Goal: Information Seeking & Learning: Learn about a topic

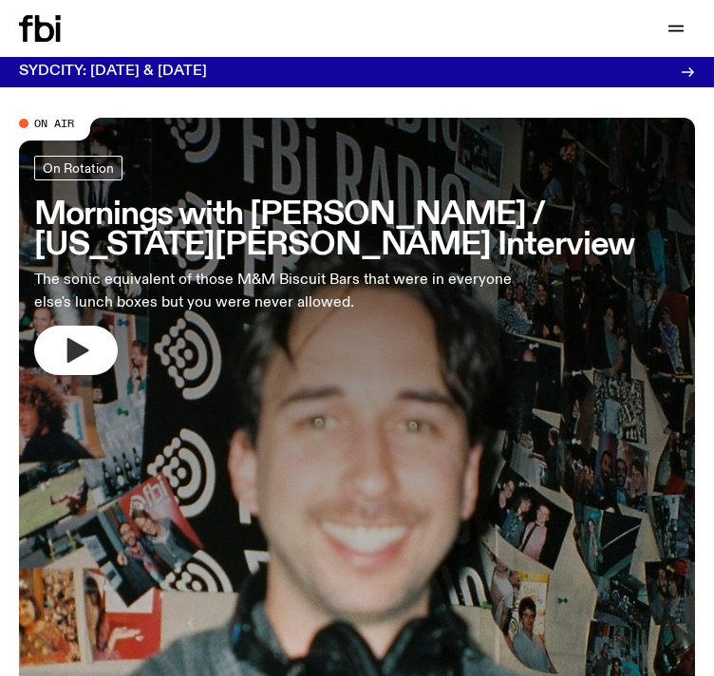
click at [77, 356] on icon "button" at bounding box center [78, 350] width 22 height 25
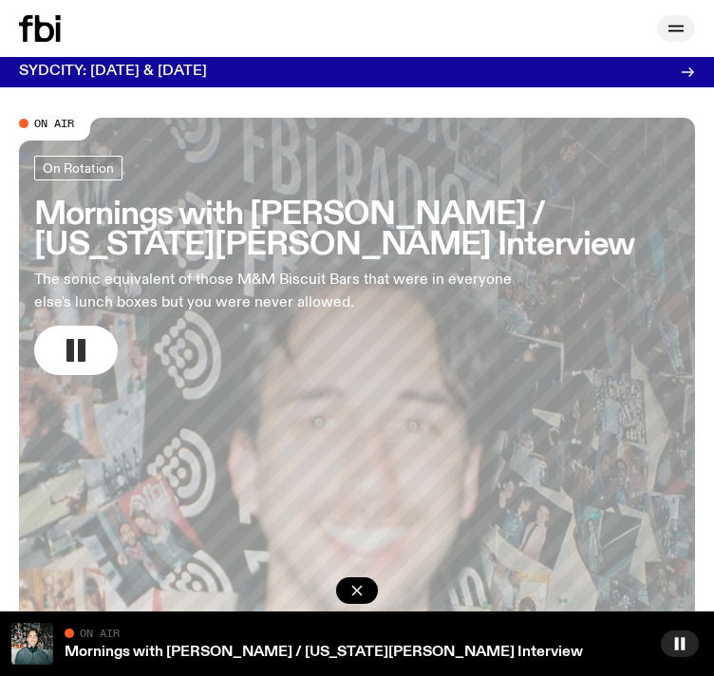
click at [681, 35] on icon "button" at bounding box center [675, 28] width 23 height 23
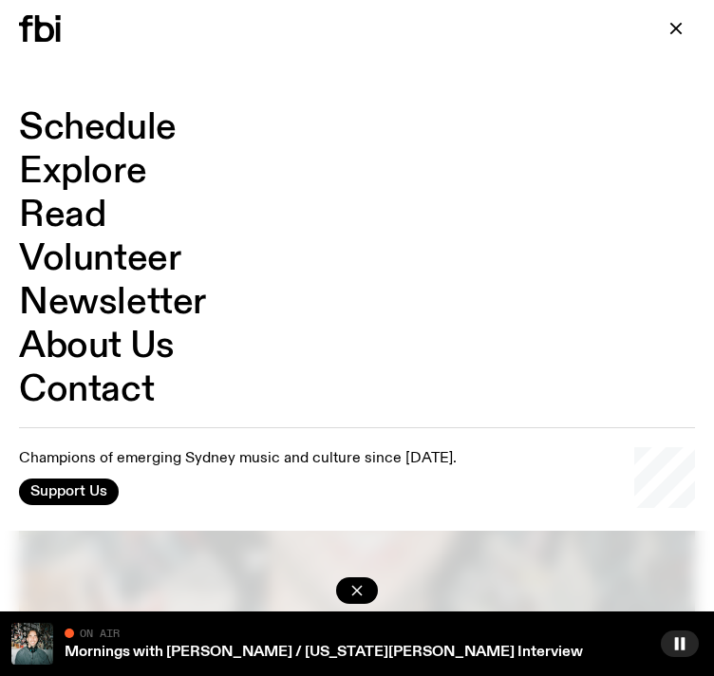
click at [83, 214] on link "Read" at bounding box center [62, 215] width 86 height 36
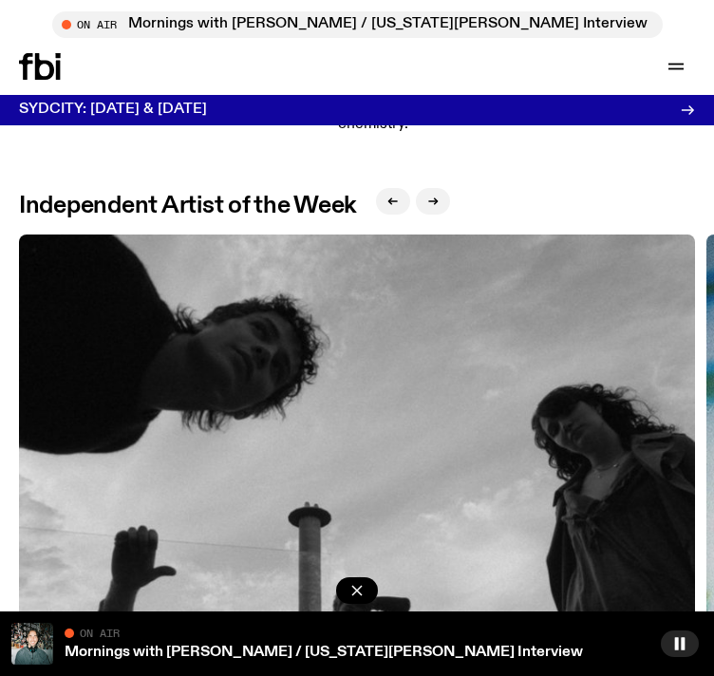
scroll to position [1539, 0]
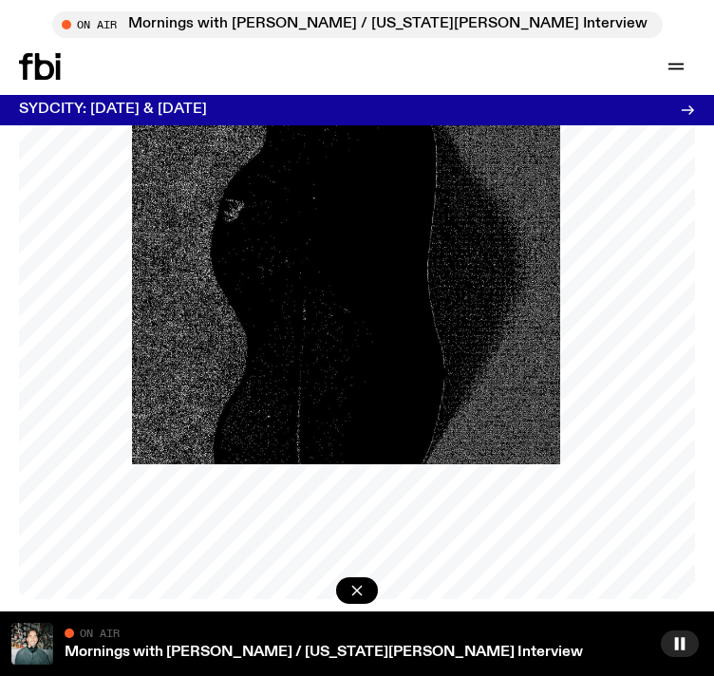
scroll to position [362, 0]
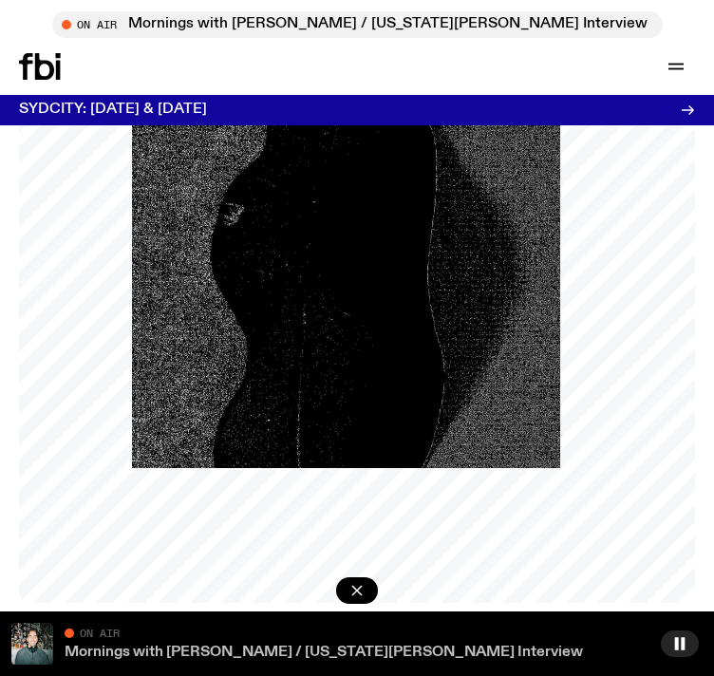
click at [185, 648] on link "Mornings with [PERSON_NAME] / [US_STATE][PERSON_NAME] Interview" at bounding box center [324, 651] width 518 height 15
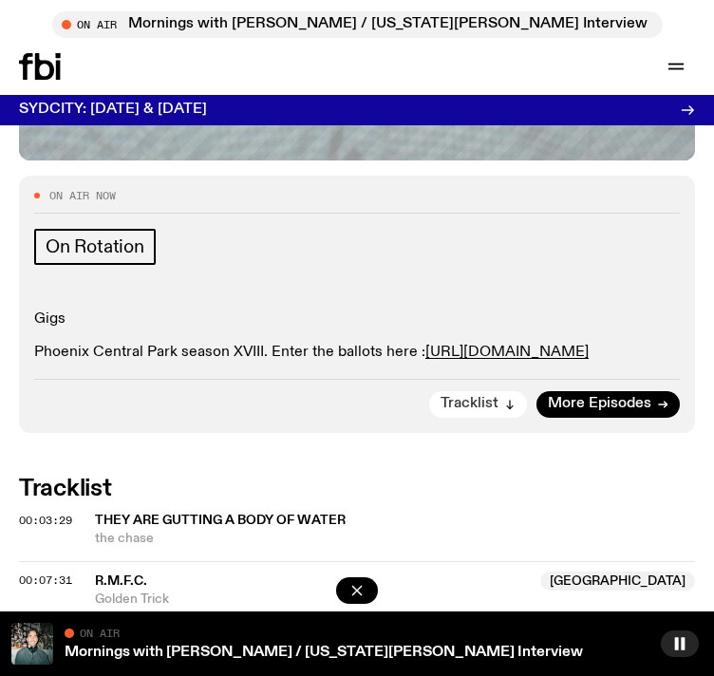
scroll to position [1139, 0]
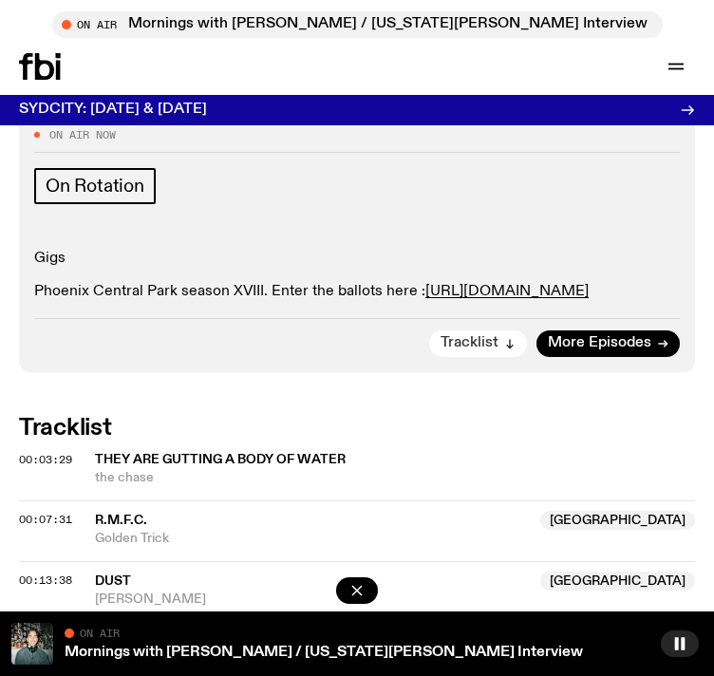
click at [500, 330] on button "Tracklist" at bounding box center [478, 343] width 98 height 27
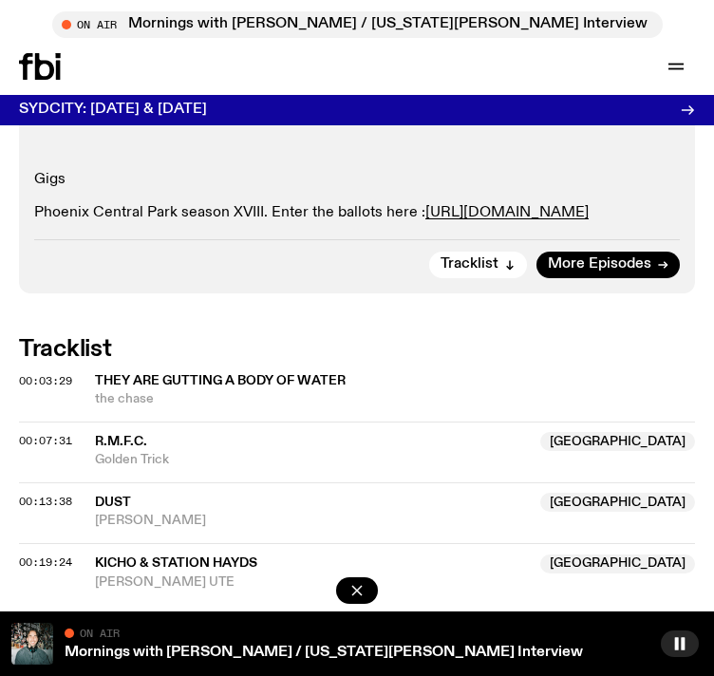
scroll to position [1214, 0]
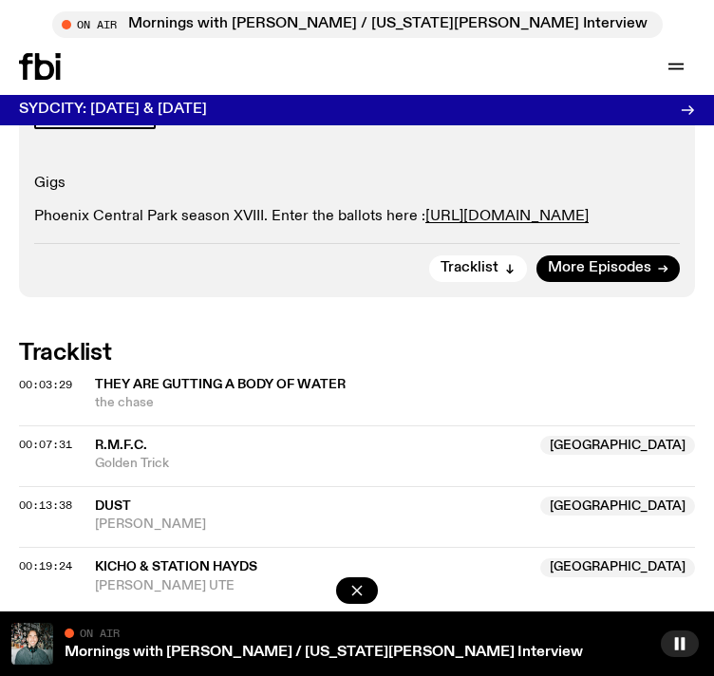
click at [486, 243] on div "Tracklist More Episodes" at bounding box center [356, 262] width 645 height 39
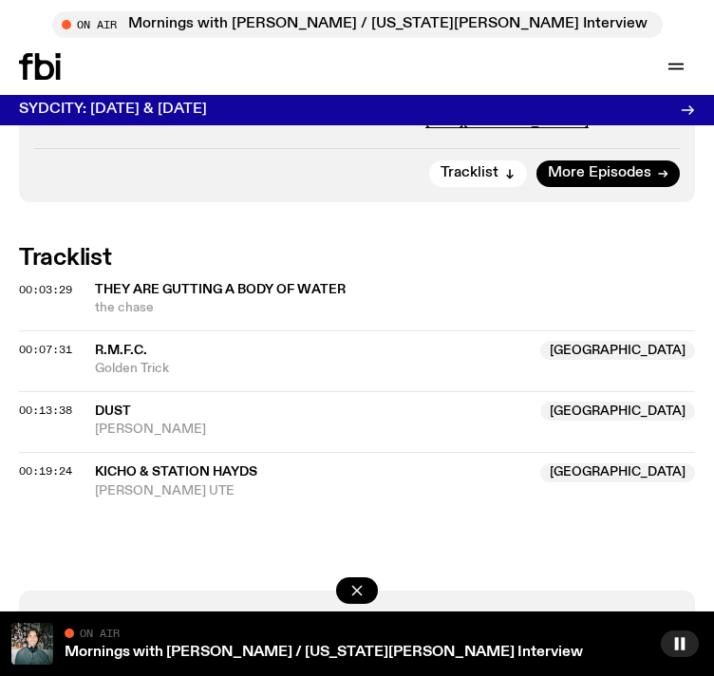
click at [202, 465] on span "KICHO & Station Hayds" at bounding box center [176, 471] width 162 height 13
click at [130, 344] on span "R.M.F.C." at bounding box center [121, 350] width 52 height 13
click at [662, 341] on span "[GEOGRAPHIC_DATA]" at bounding box center [617, 350] width 155 height 19
click at [300, 283] on span "They Are Gutting A Body Of Water" at bounding box center [220, 289] width 251 height 13
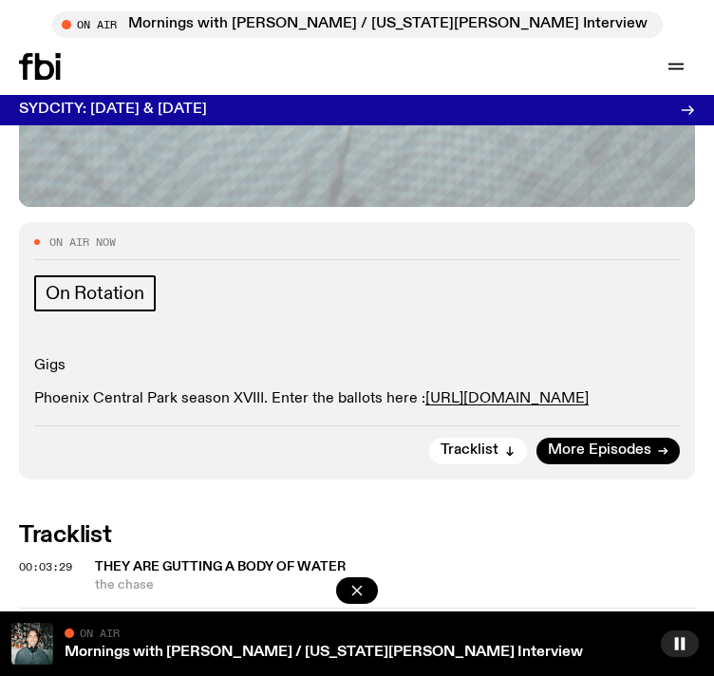
scroll to position [966, 0]
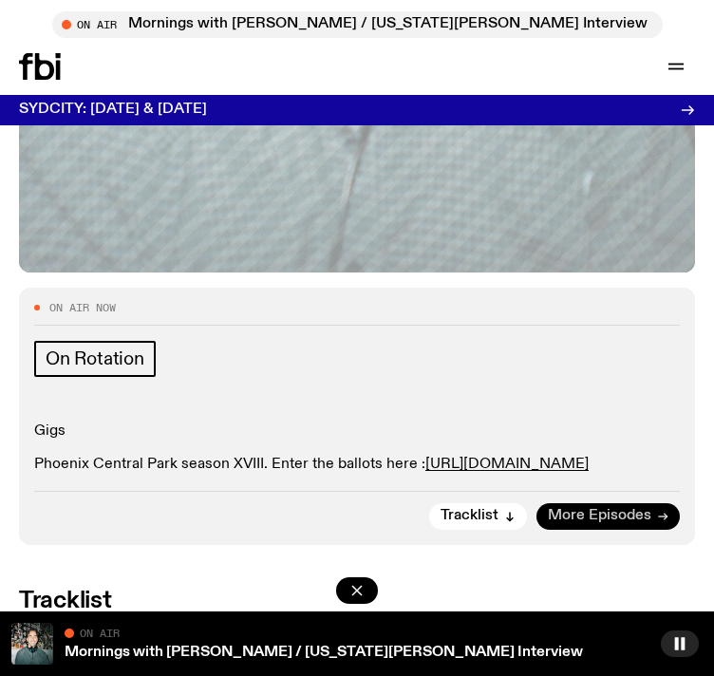
click at [586, 509] on span "More Episodes" at bounding box center [599, 516] width 103 height 14
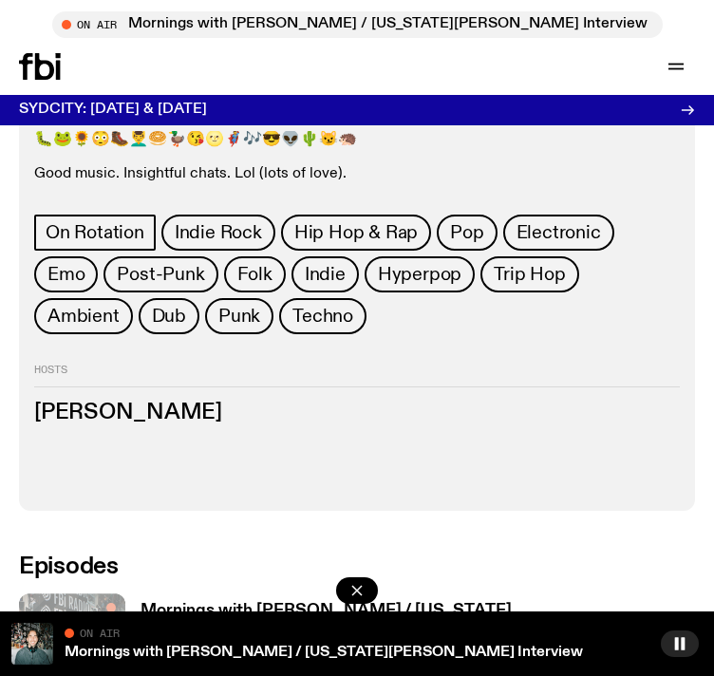
scroll to position [678, 0]
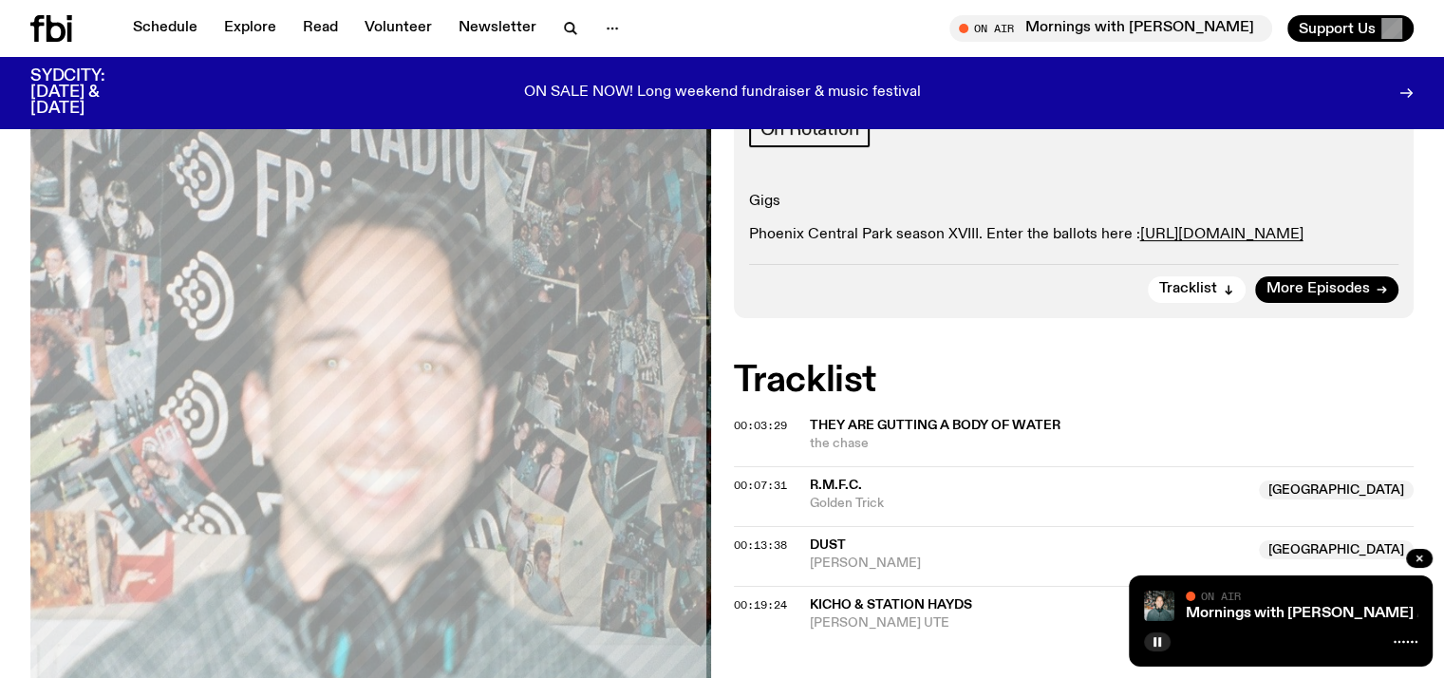
scroll to position [478, 0]
click at [713, 643] on icon at bounding box center [1405, 641] width 24 height 15
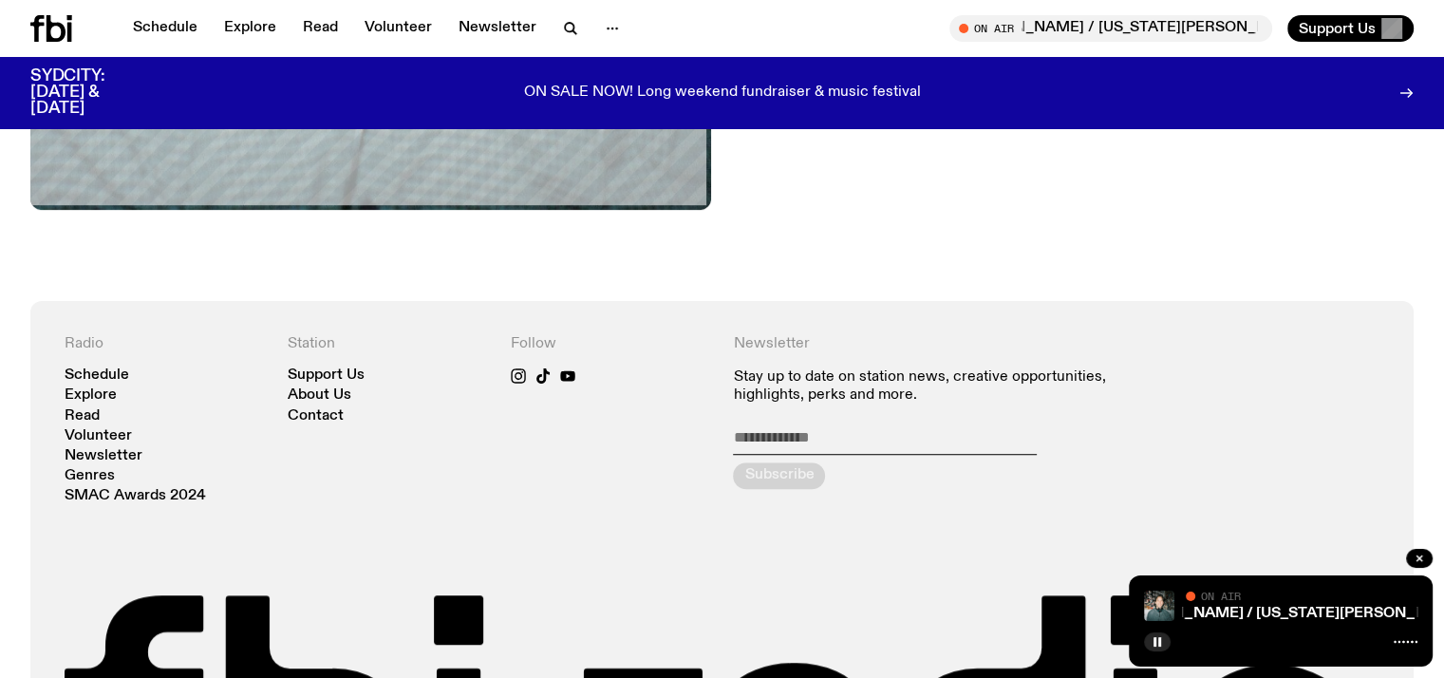
scroll to position [1234, 0]
click at [106, 469] on link "Genres" at bounding box center [90, 476] width 50 height 14
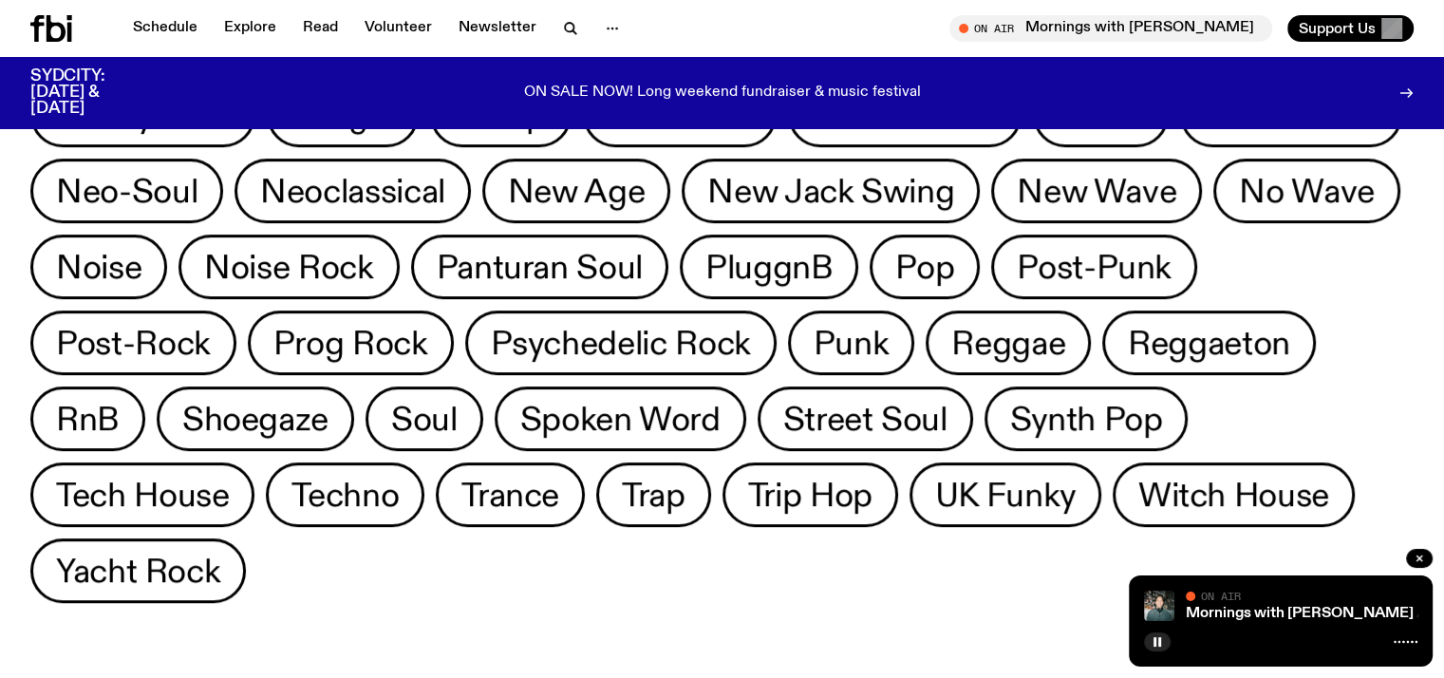
scroll to position [843, 0]
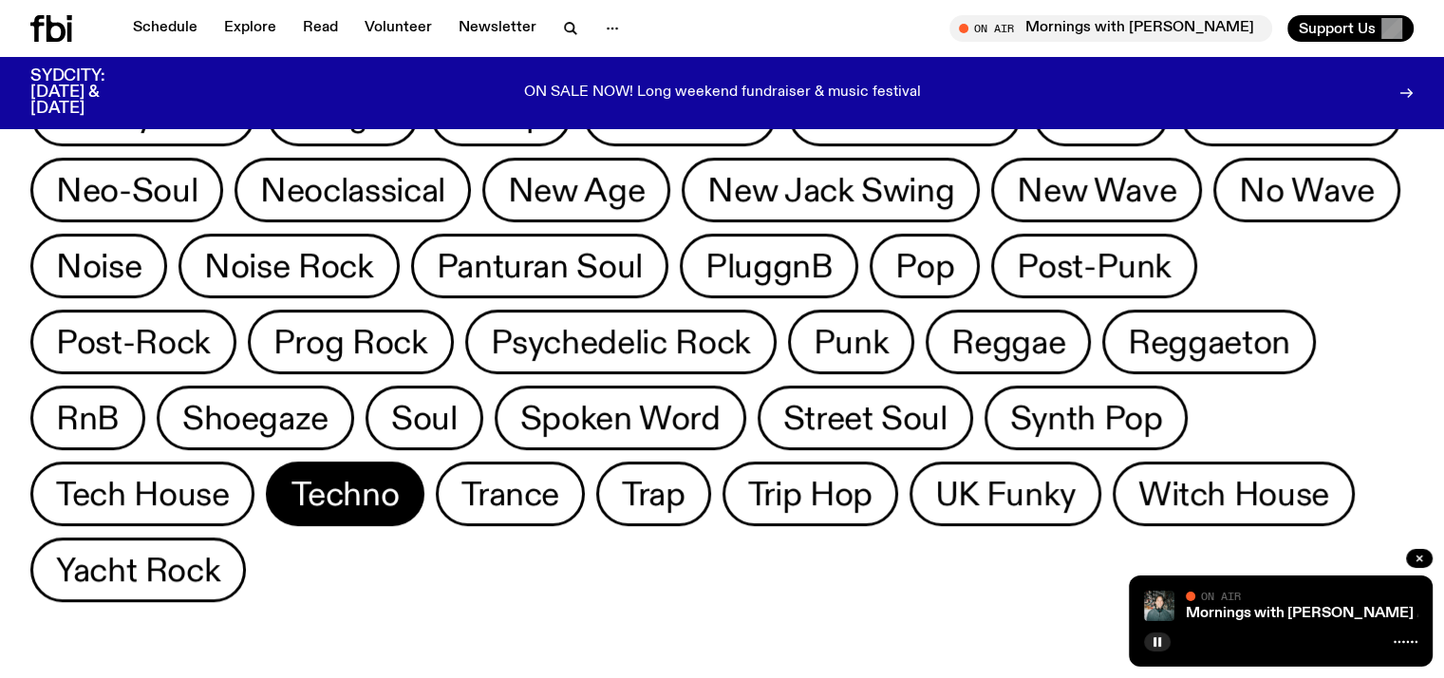
click at [424, 461] on button "Techno" at bounding box center [345, 493] width 159 height 65
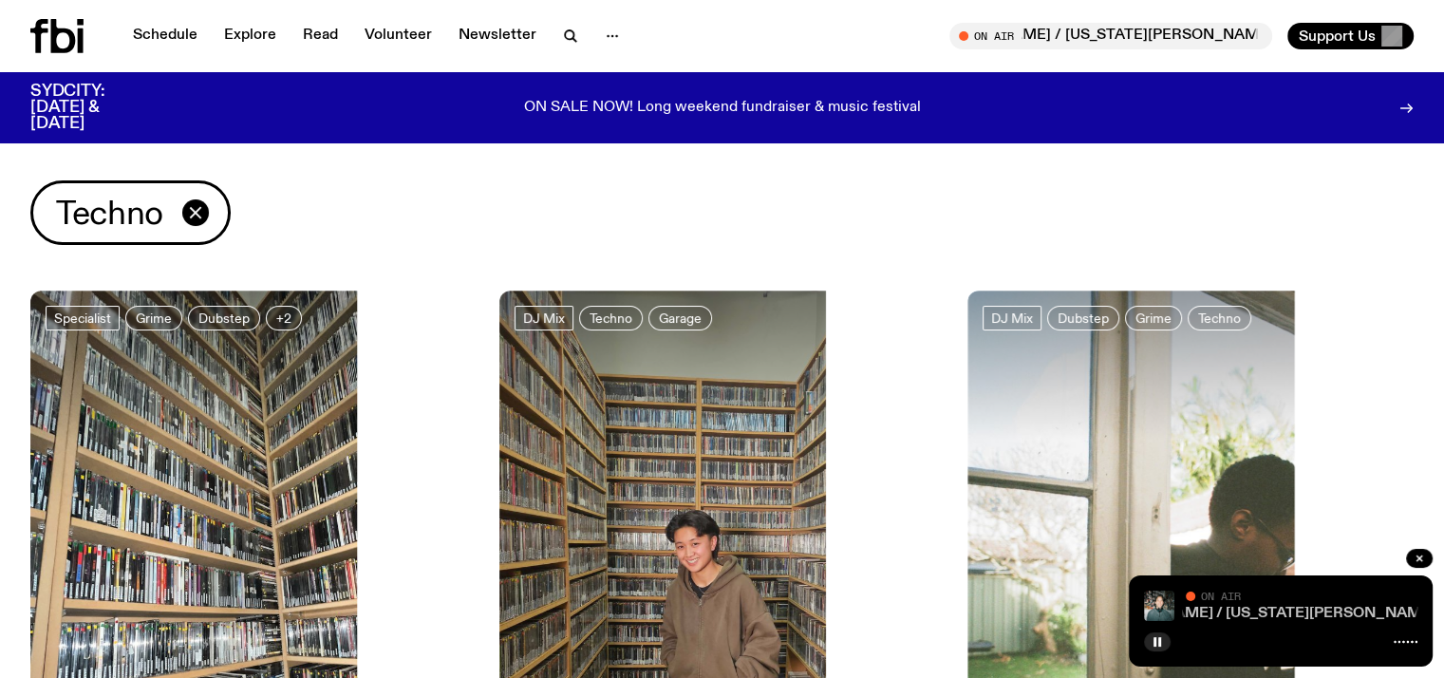
click at [713, 618] on link "Mornings with [PERSON_NAME] / [US_STATE][PERSON_NAME] Interview" at bounding box center [1244, 613] width 518 height 15
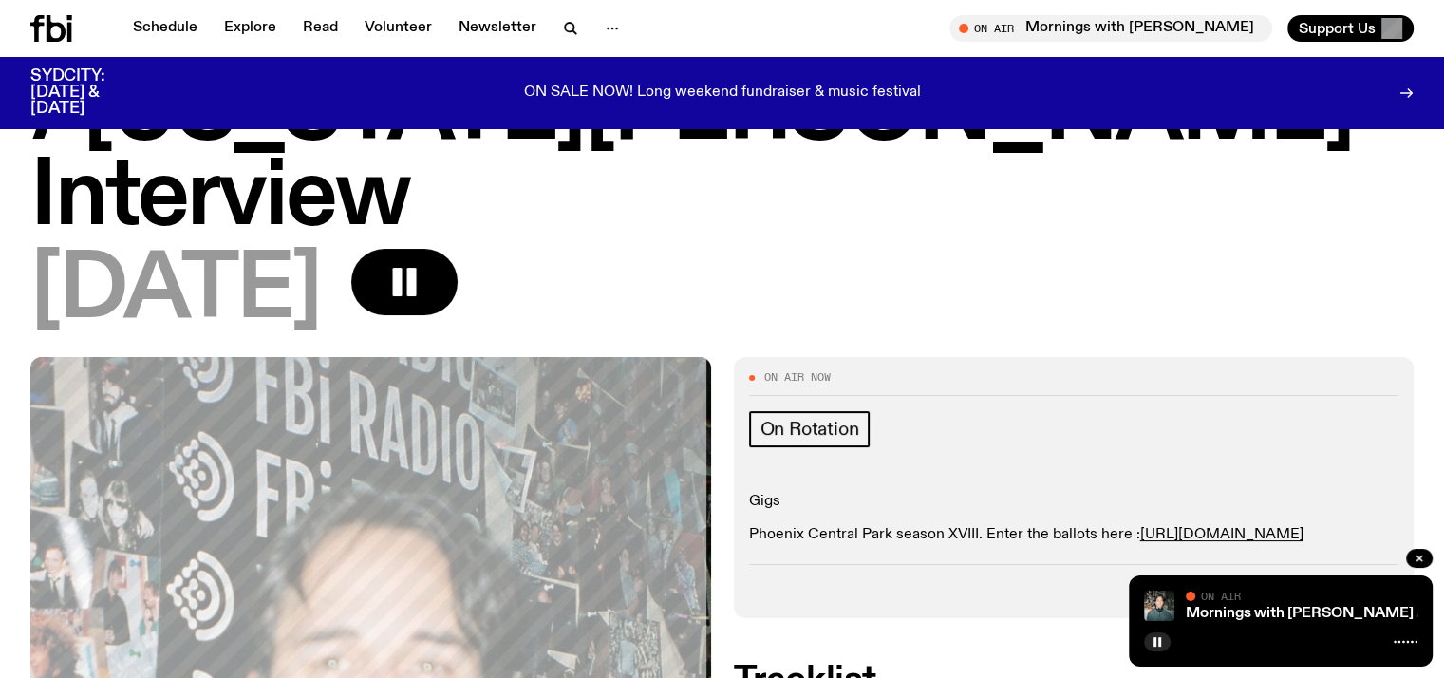
scroll to position [190, 0]
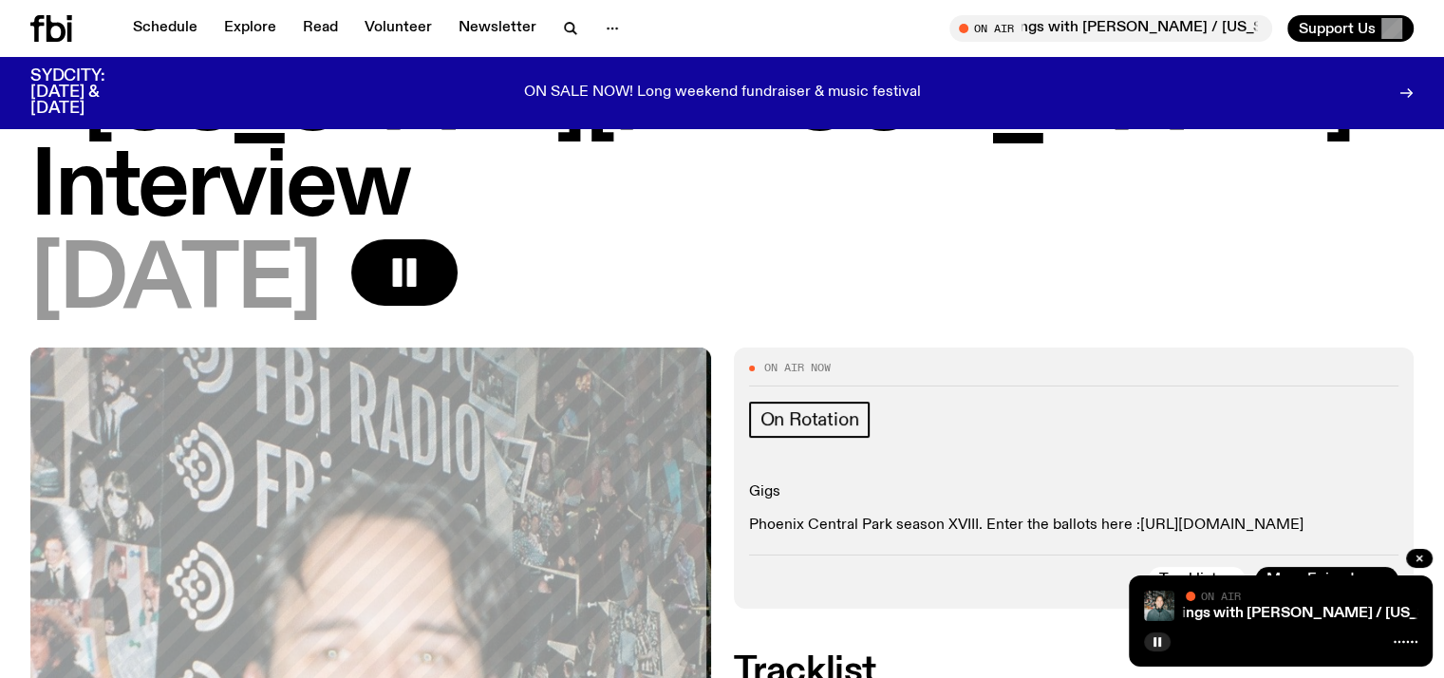
click at [713, 517] on link "[URL][DOMAIN_NAME]" at bounding box center [1221, 524] width 163 height 15
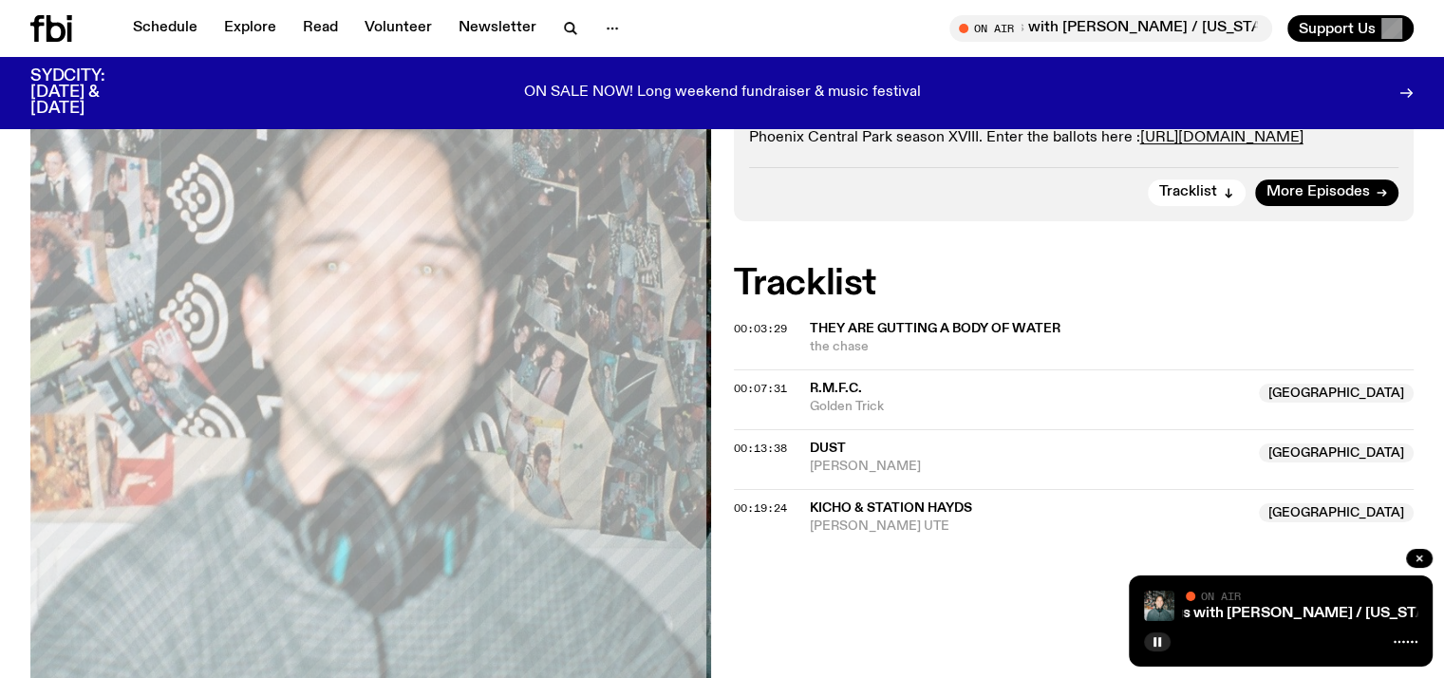
scroll to position [577, 0]
click at [713, 640] on button "button" at bounding box center [1157, 641] width 27 height 19
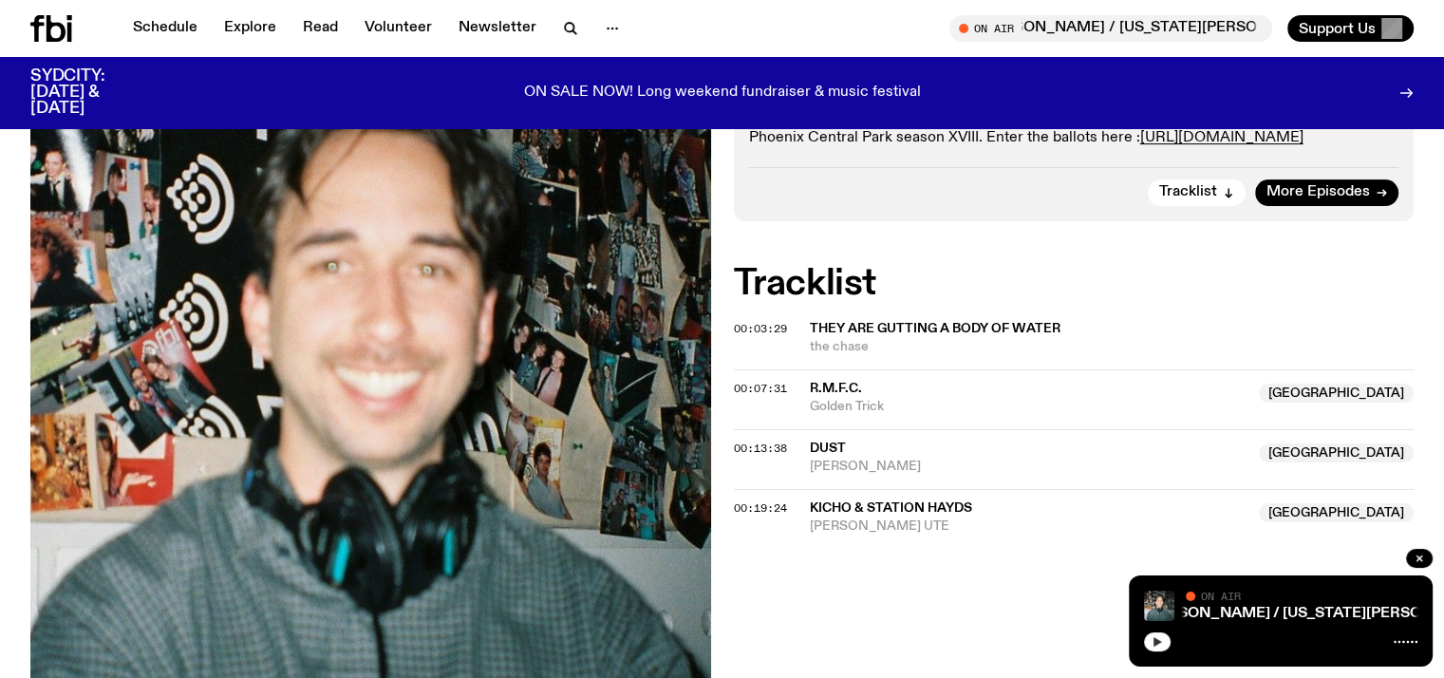
click at [713, 640] on button "button" at bounding box center [1157, 641] width 27 height 19
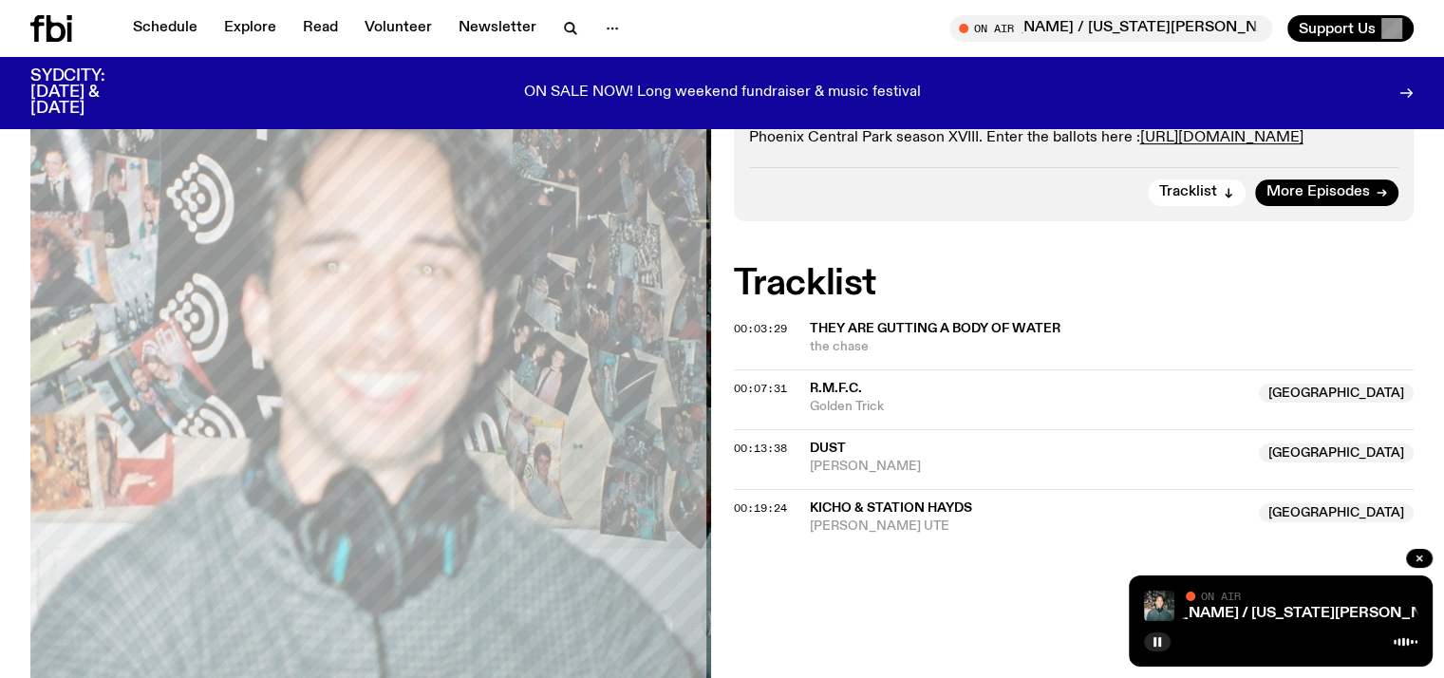
click at [713, 635] on icon at bounding box center [1405, 641] width 24 height 15
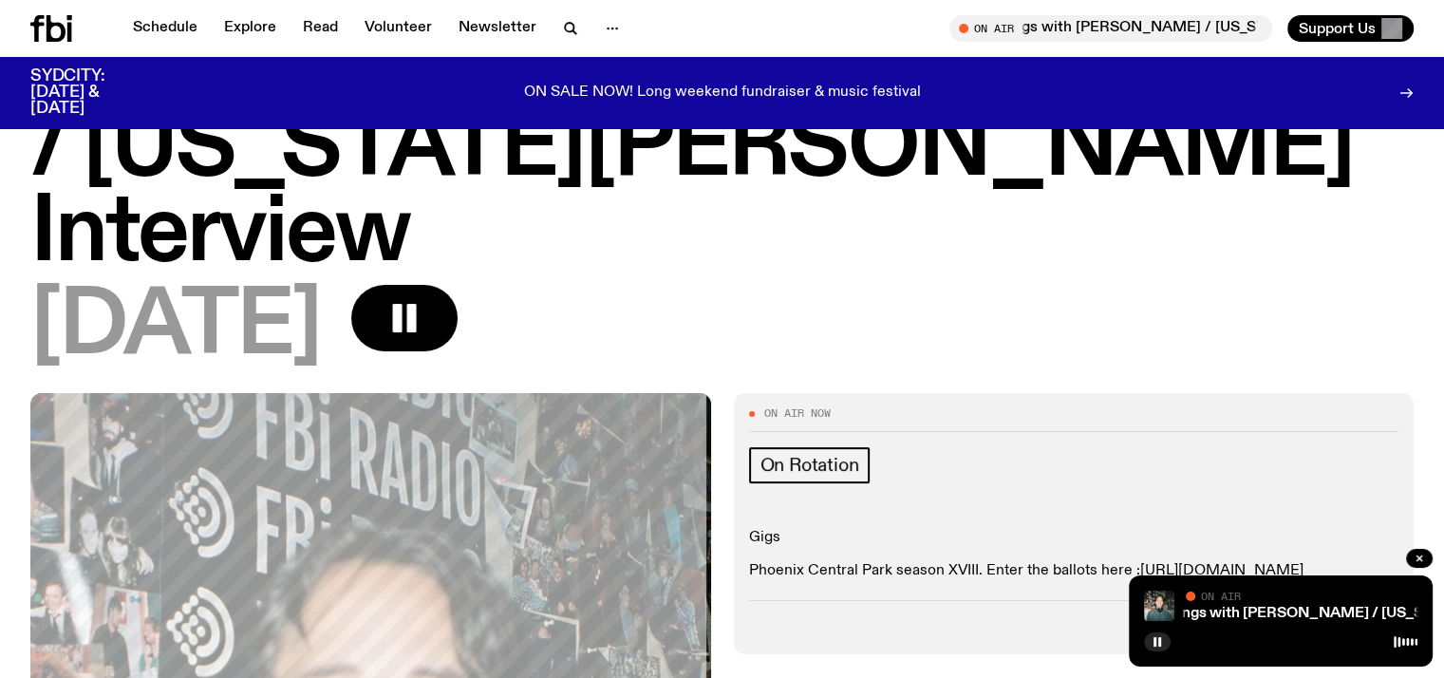
scroll to position [0, 0]
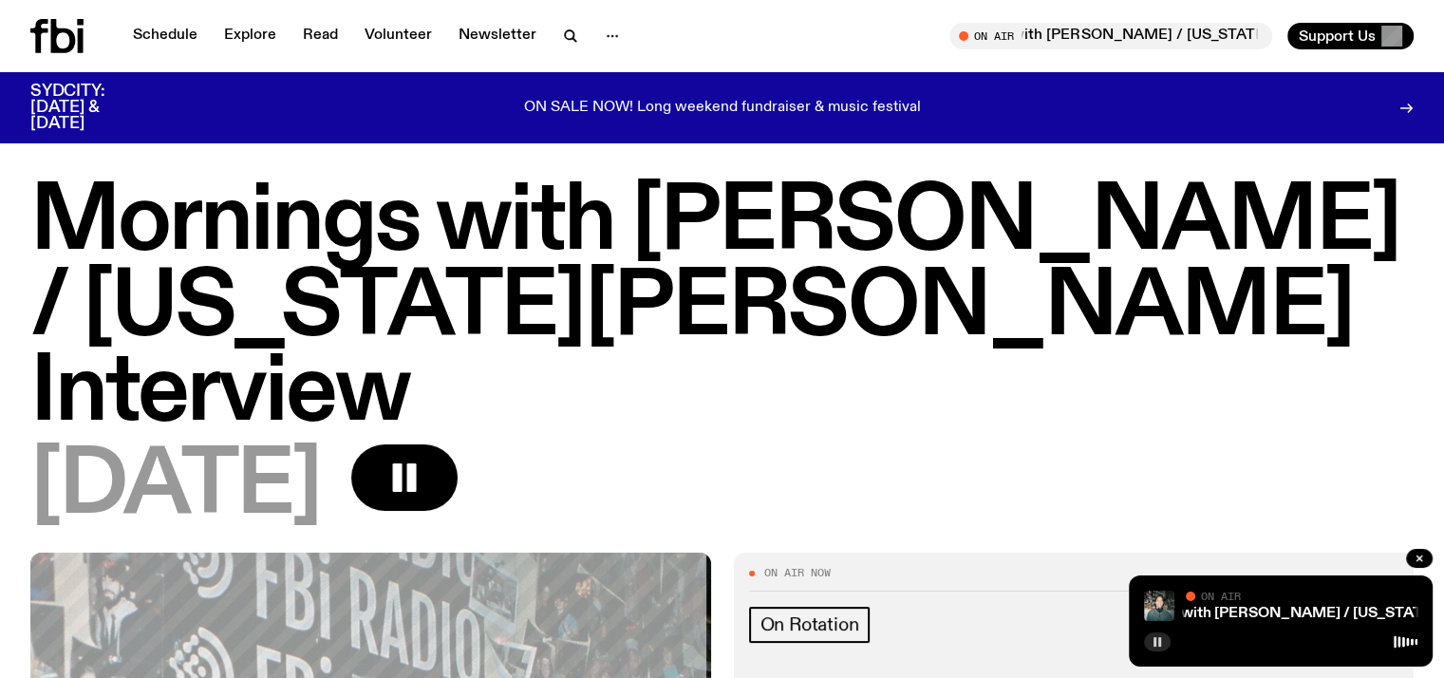
click at [713, 636] on icon "button" at bounding box center [1156, 641] width 11 height 11
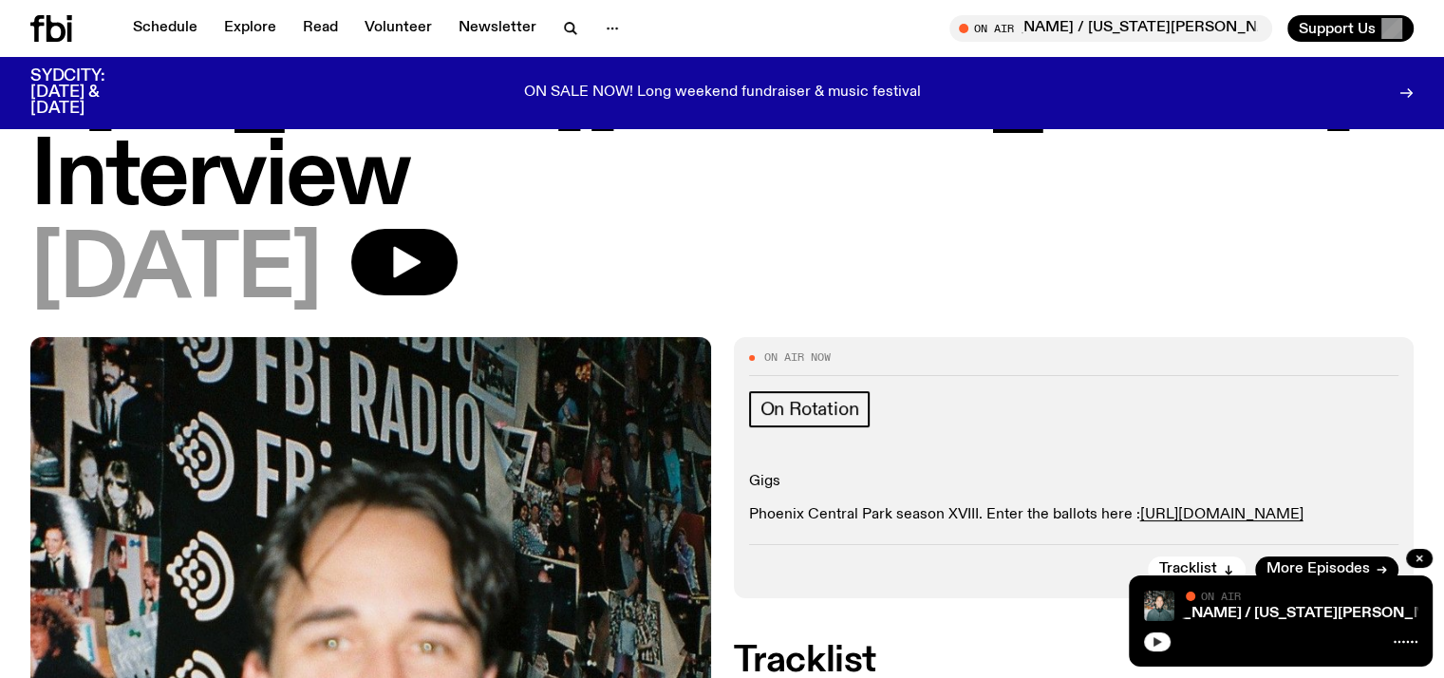
scroll to position [188, 0]
